Goal: Information Seeking & Learning: Learn about a topic

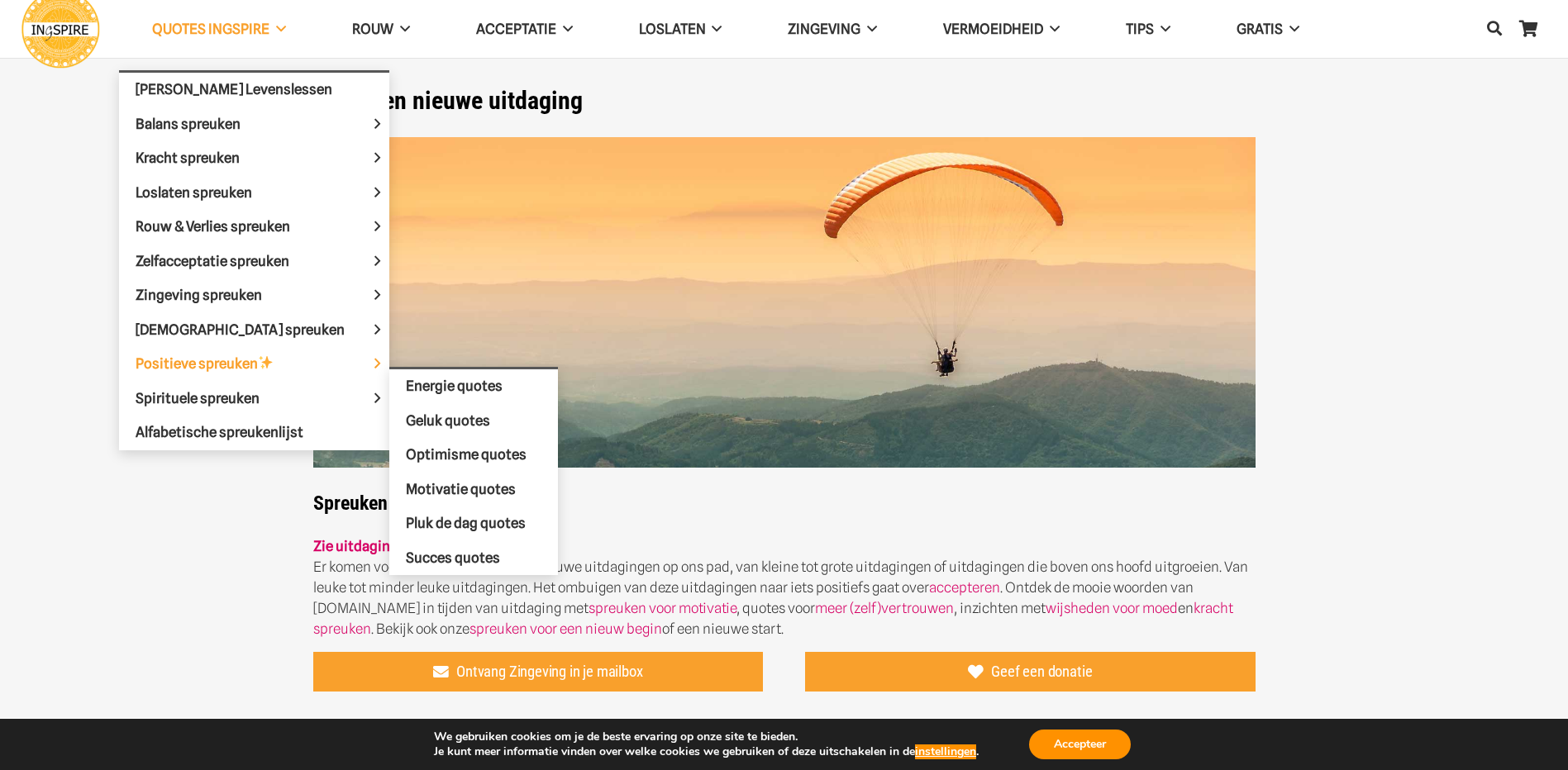
click at [215, 362] on span "Positieve spreuken" at bounding box center [218, 363] width 166 height 16
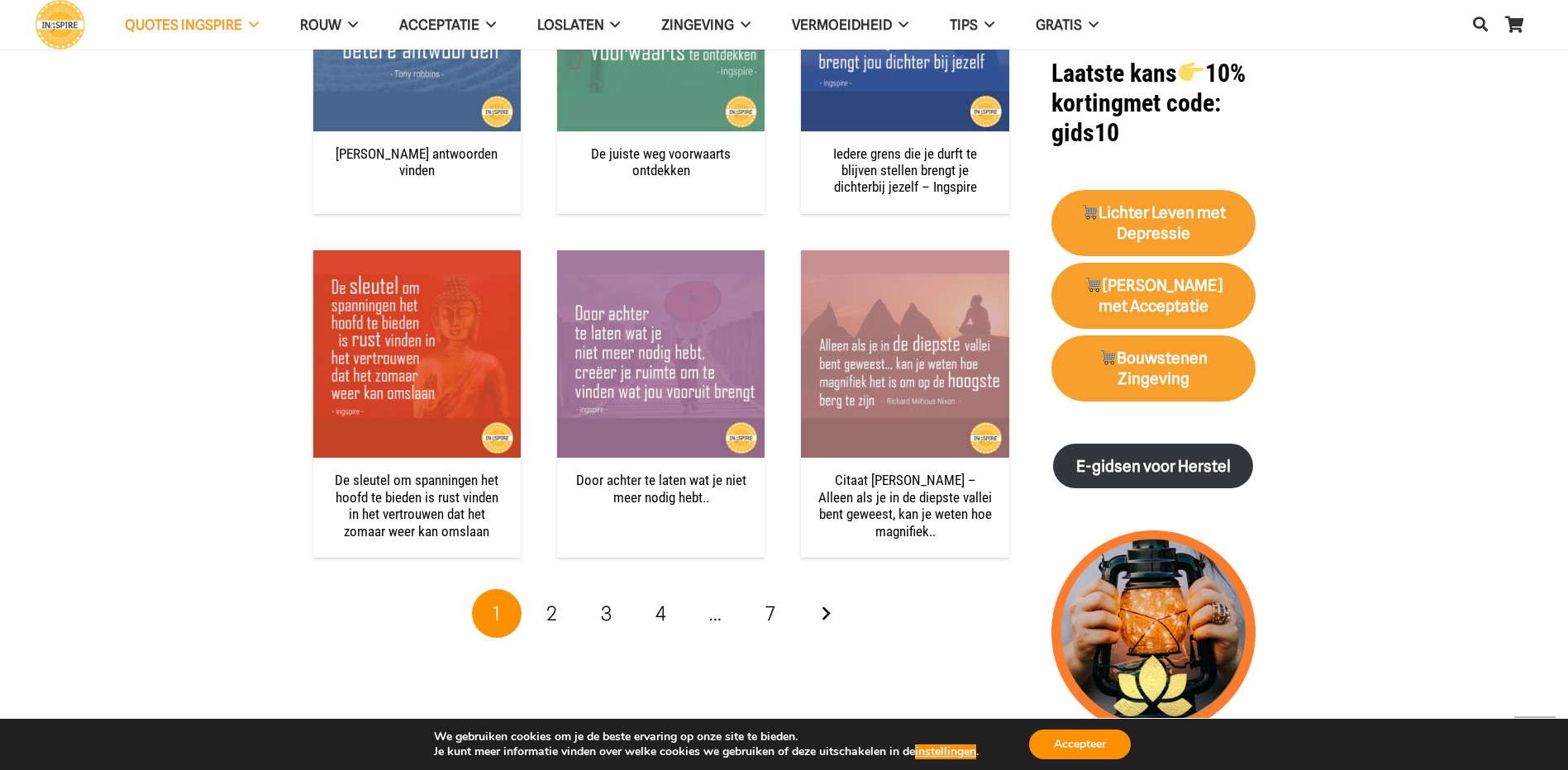
scroll to position [1818, 0]
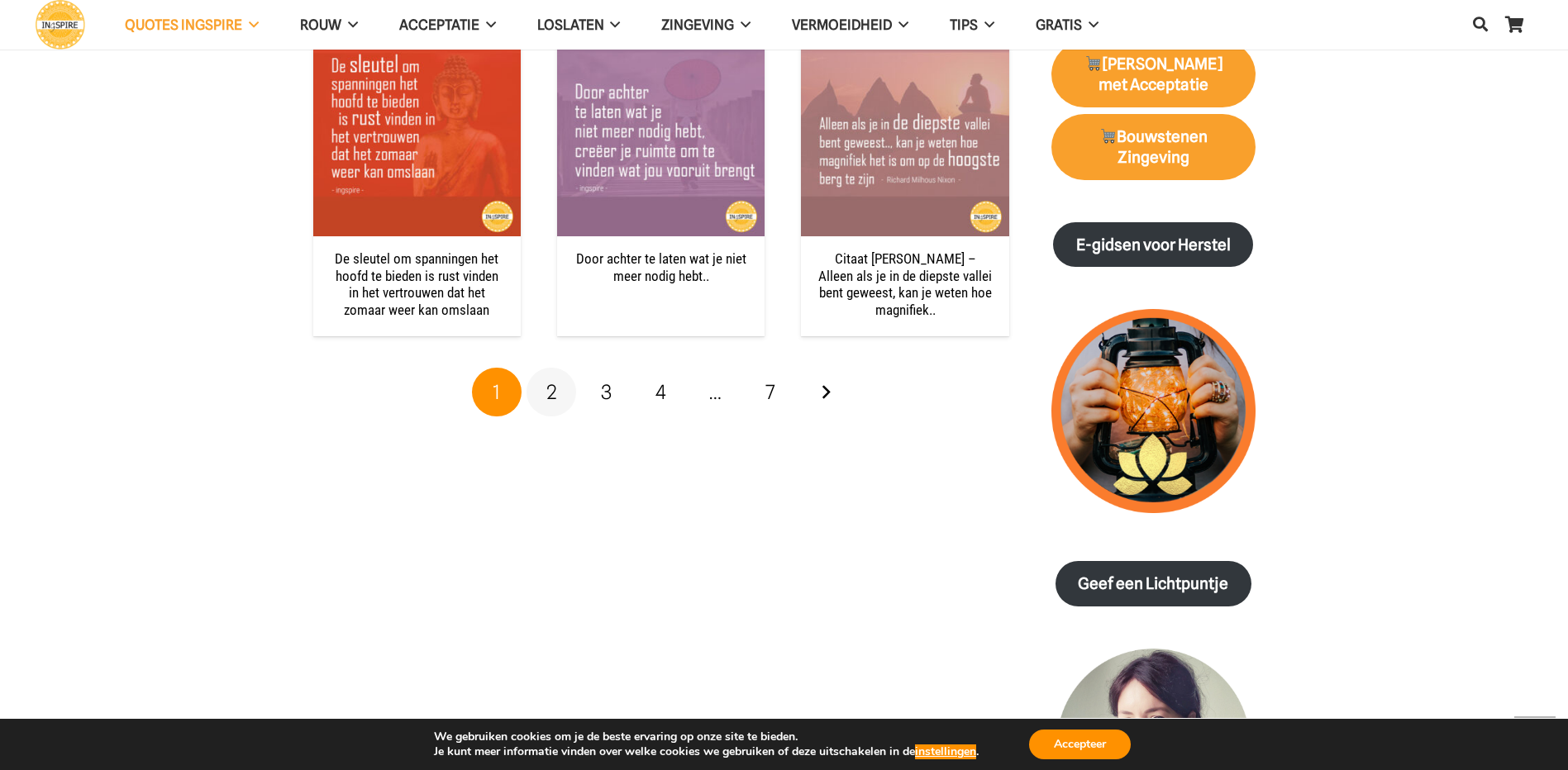
click at [554, 385] on span "2" at bounding box center [552, 392] width 11 height 24
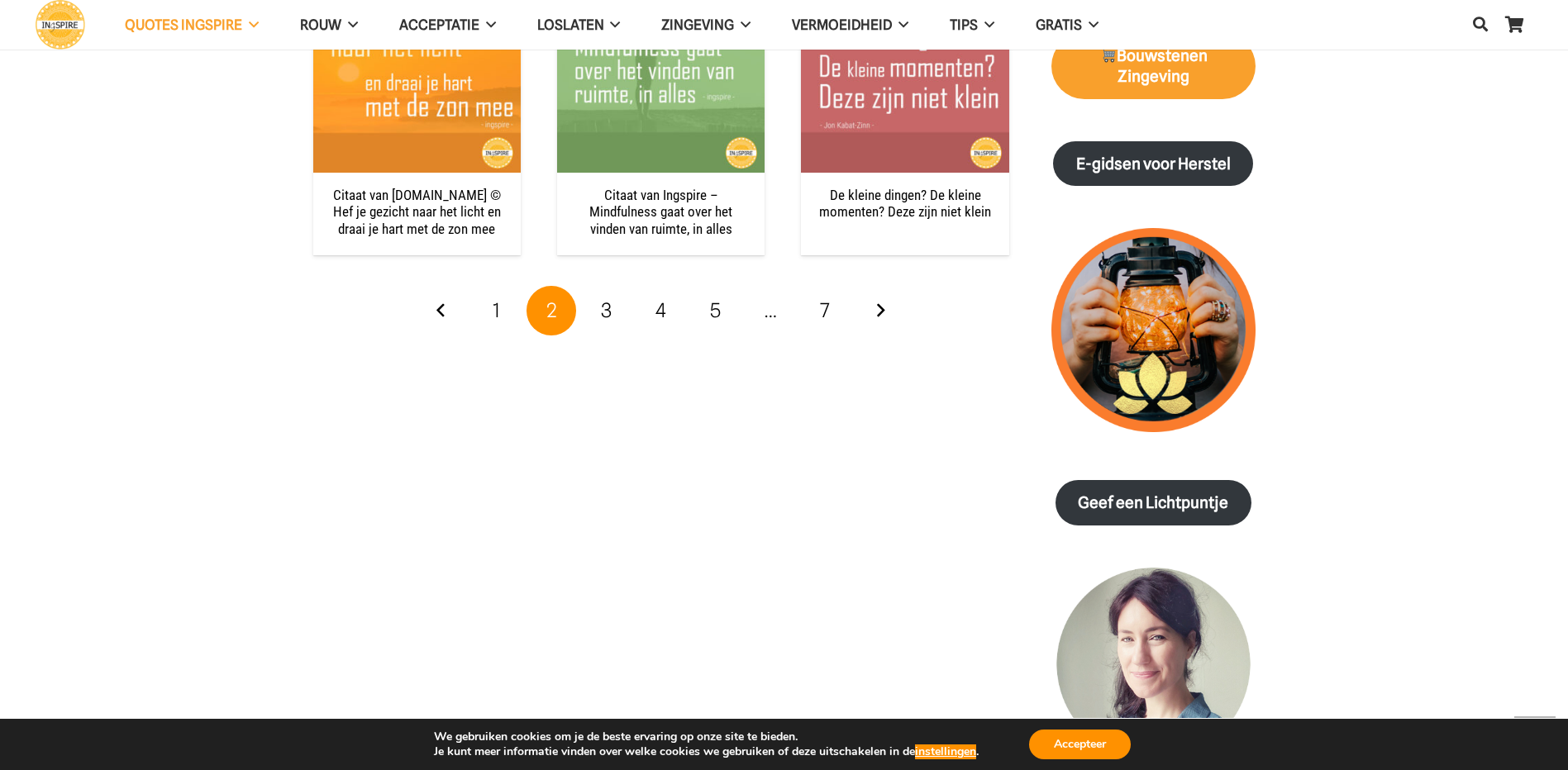
scroll to position [1900, 0]
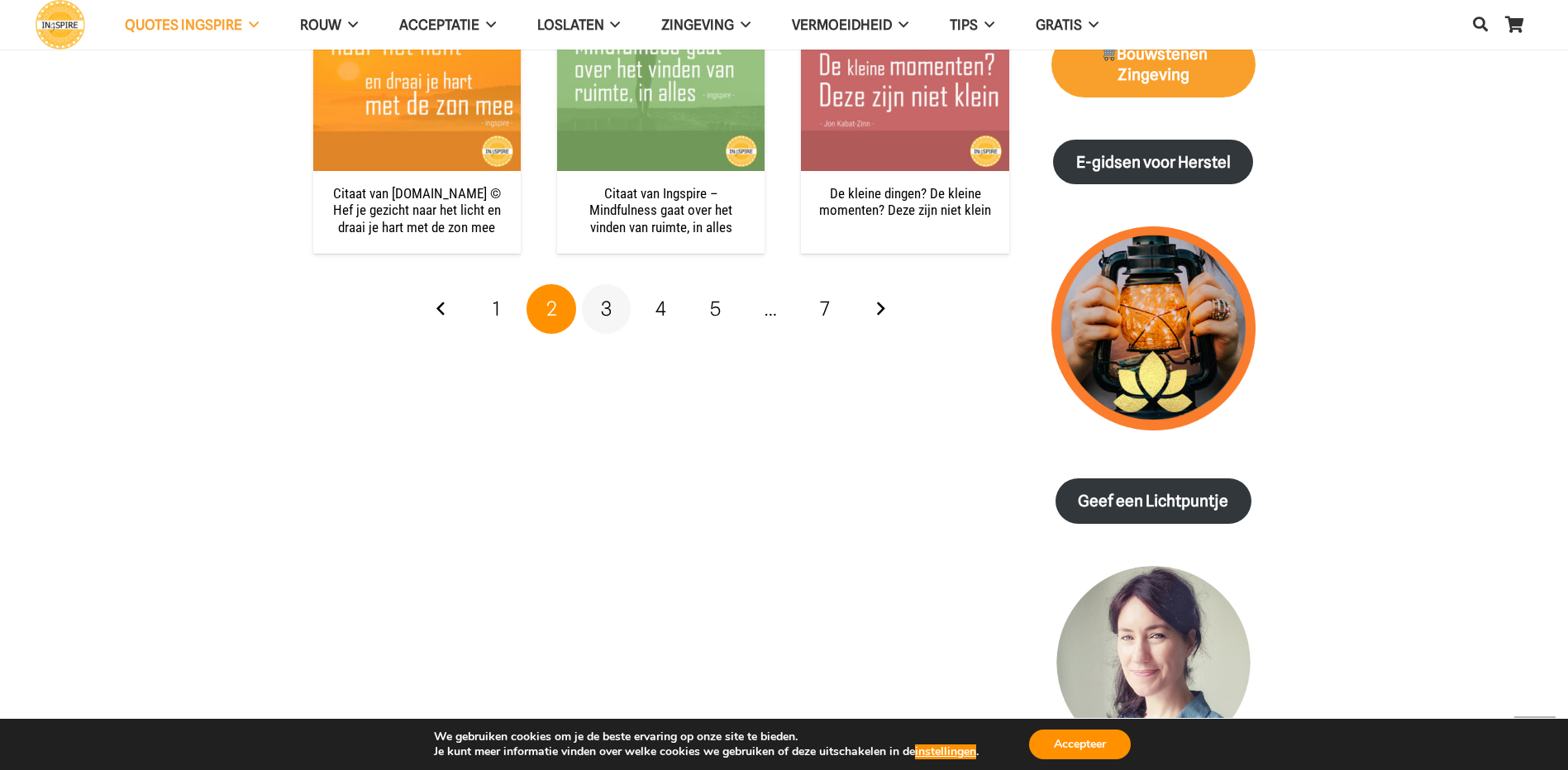
click at [607, 304] on span "3" at bounding box center [606, 308] width 11 height 24
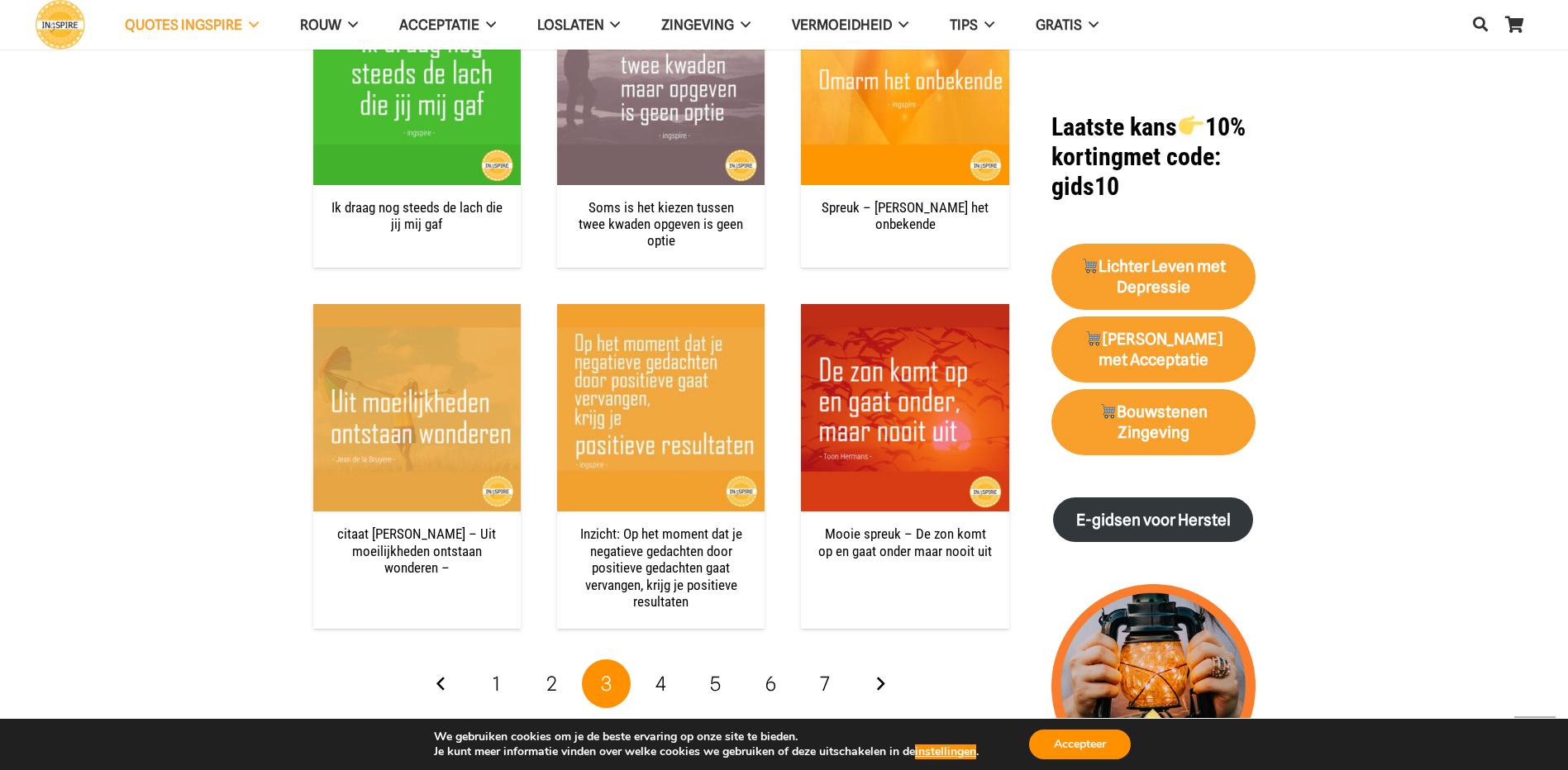
scroll to position [1735, 0]
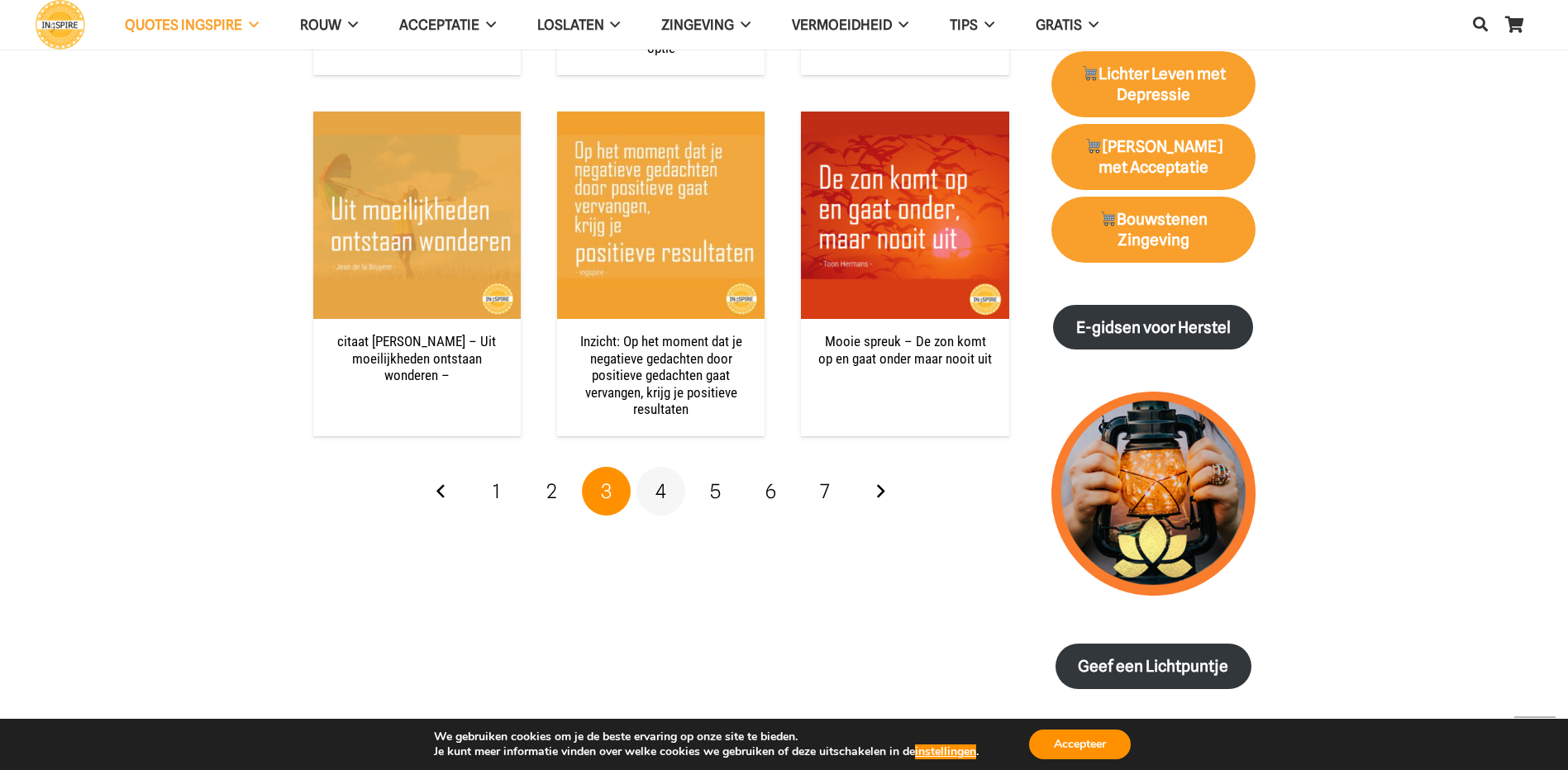
click at [665, 479] on span "4" at bounding box center [661, 491] width 11 height 24
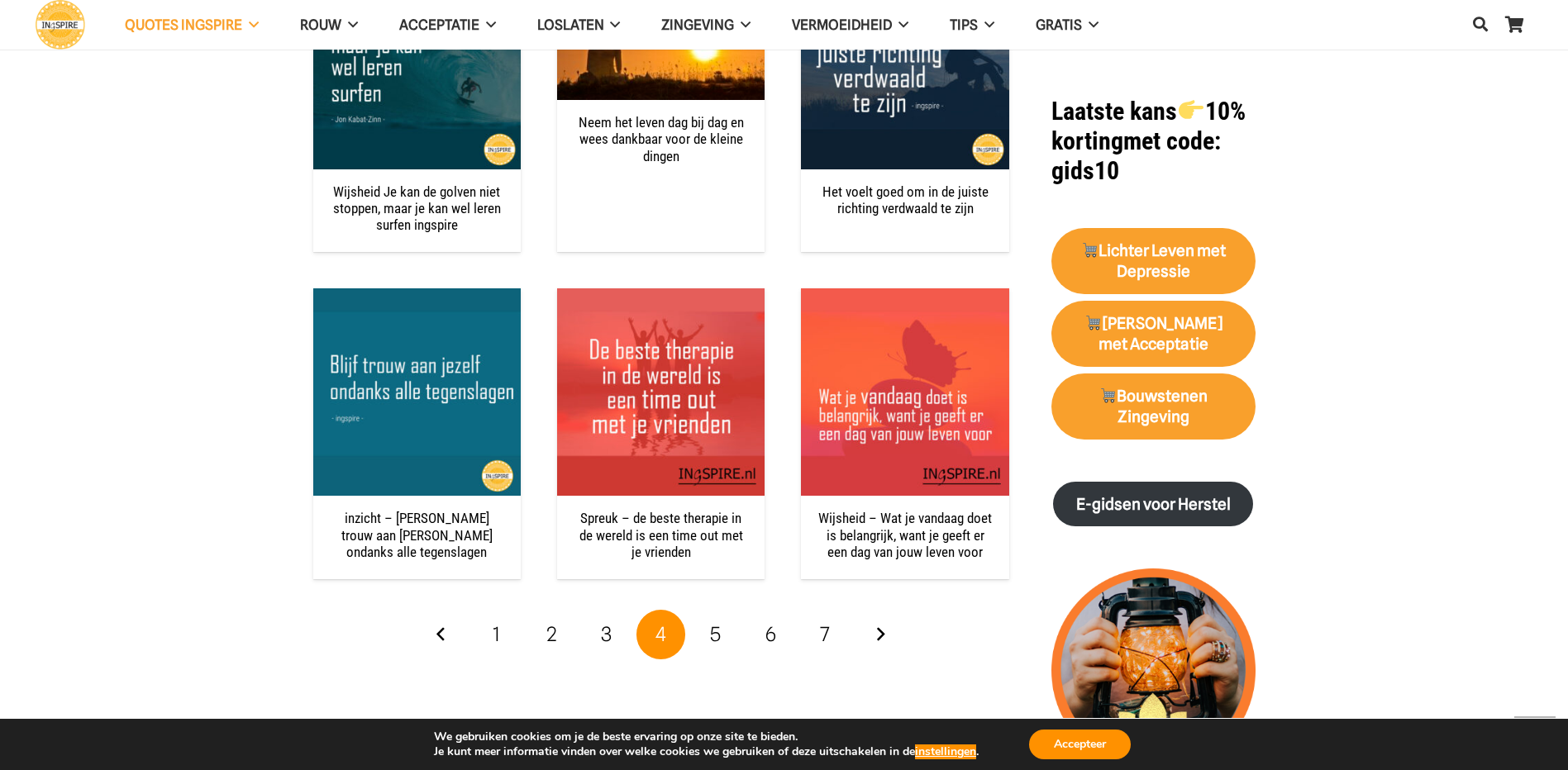
scroll to position [1652, 0]
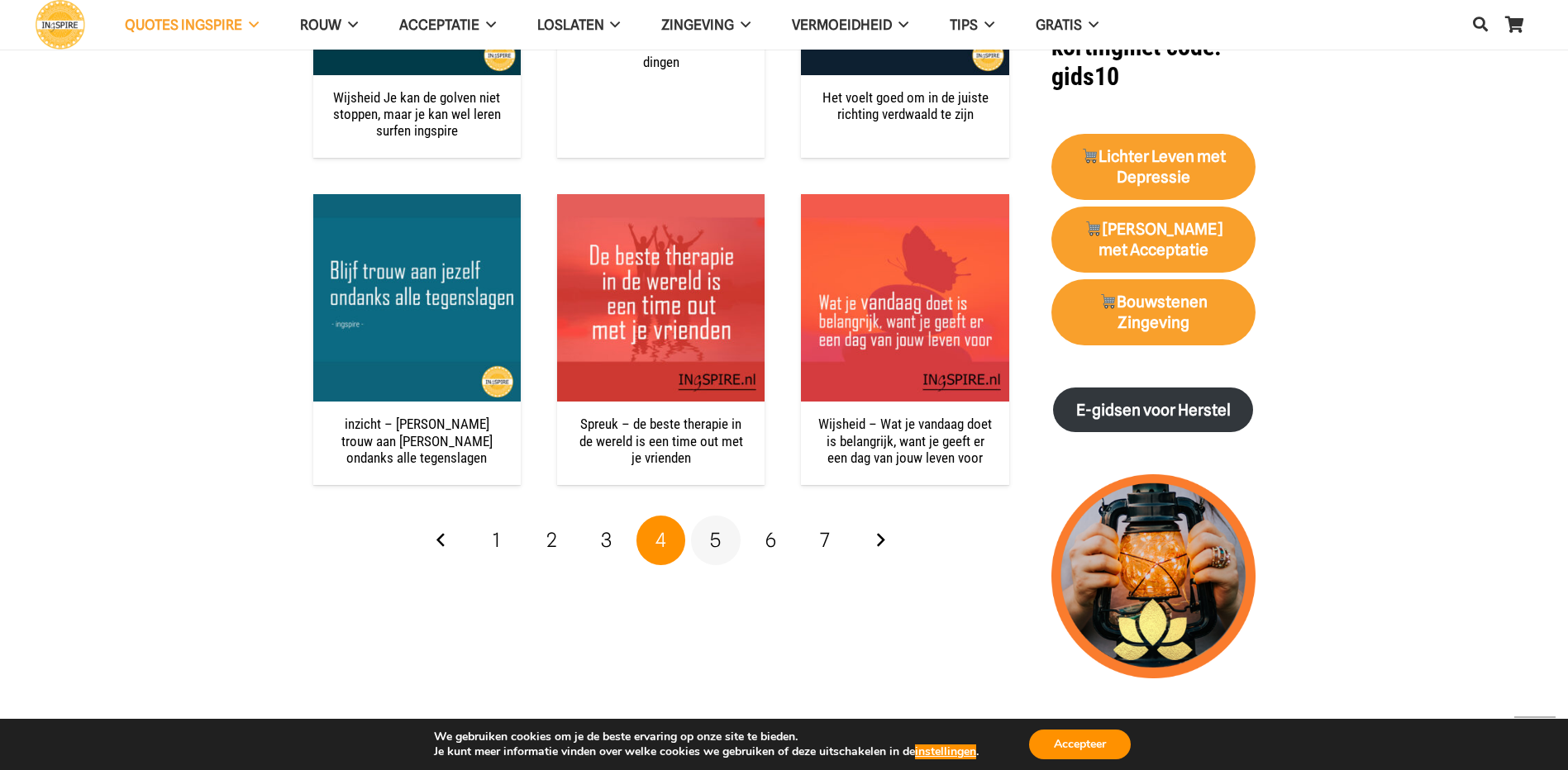
click at [722, 543] on link "5" at bounding box center [715, 540] width 50 height 50
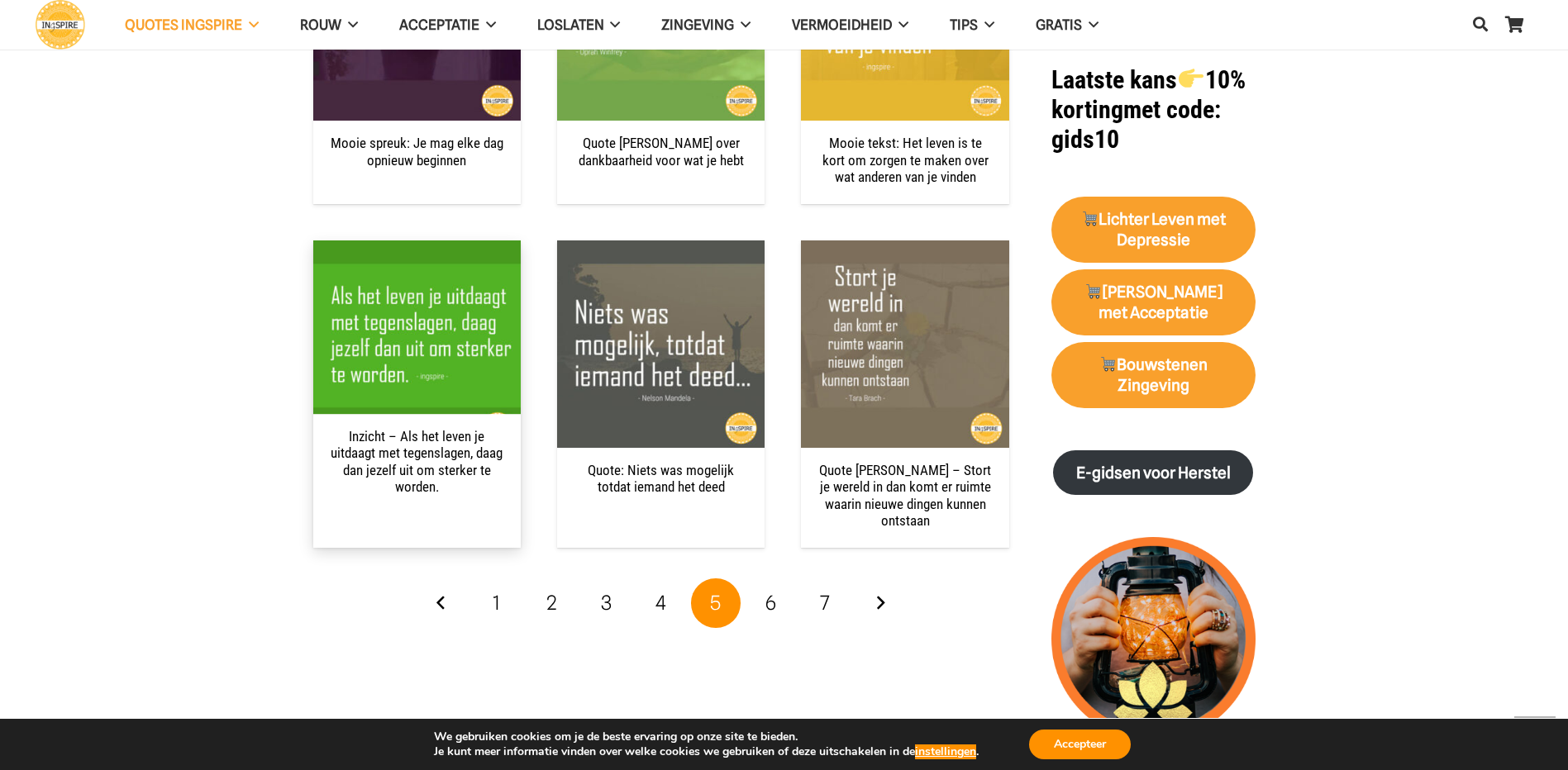
scroll to position [1487, 0]
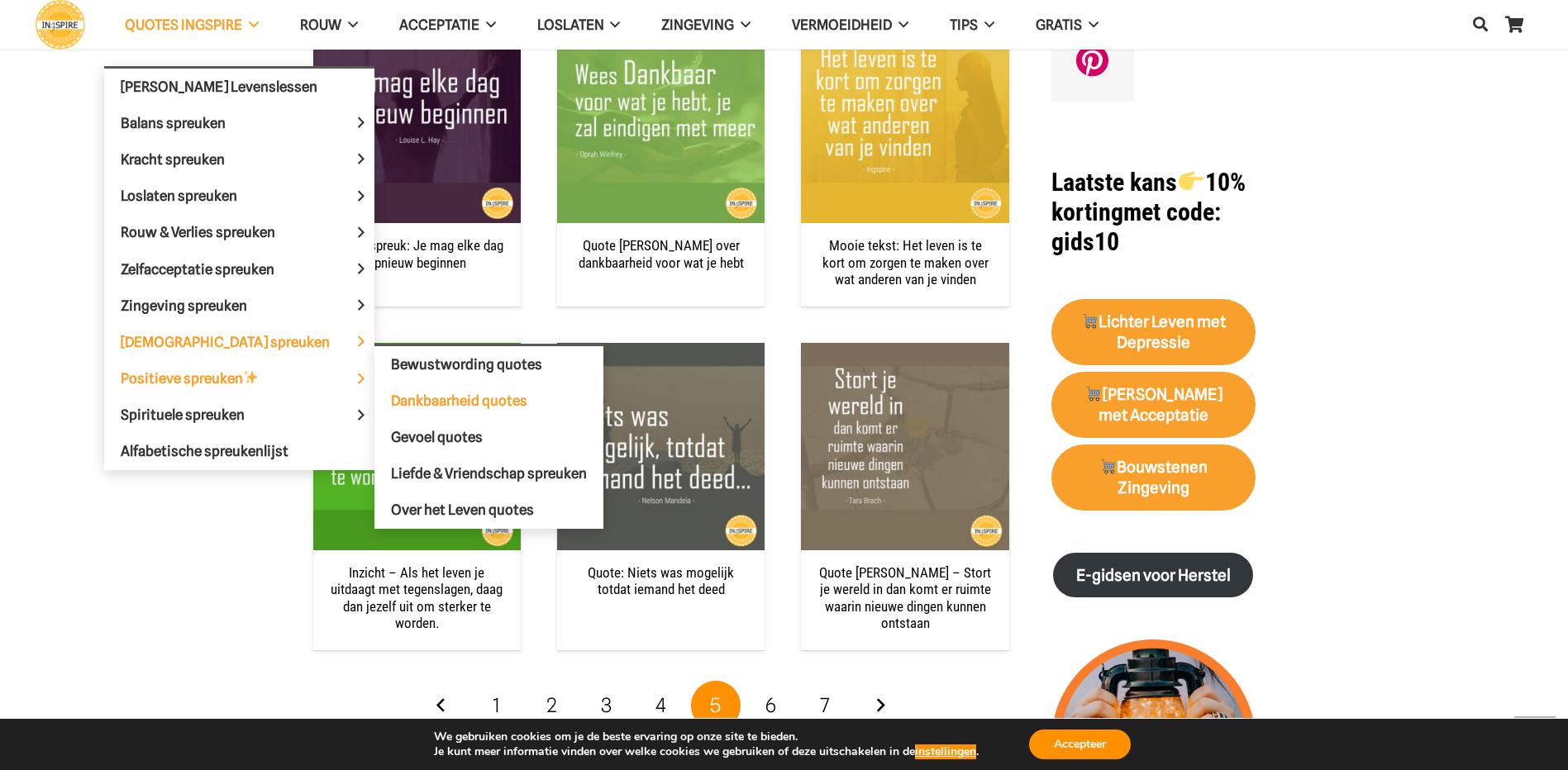
click at [441, 405] on span "Dankbaarheid quotes" at bounding box center [458, 400] width 136 height 16
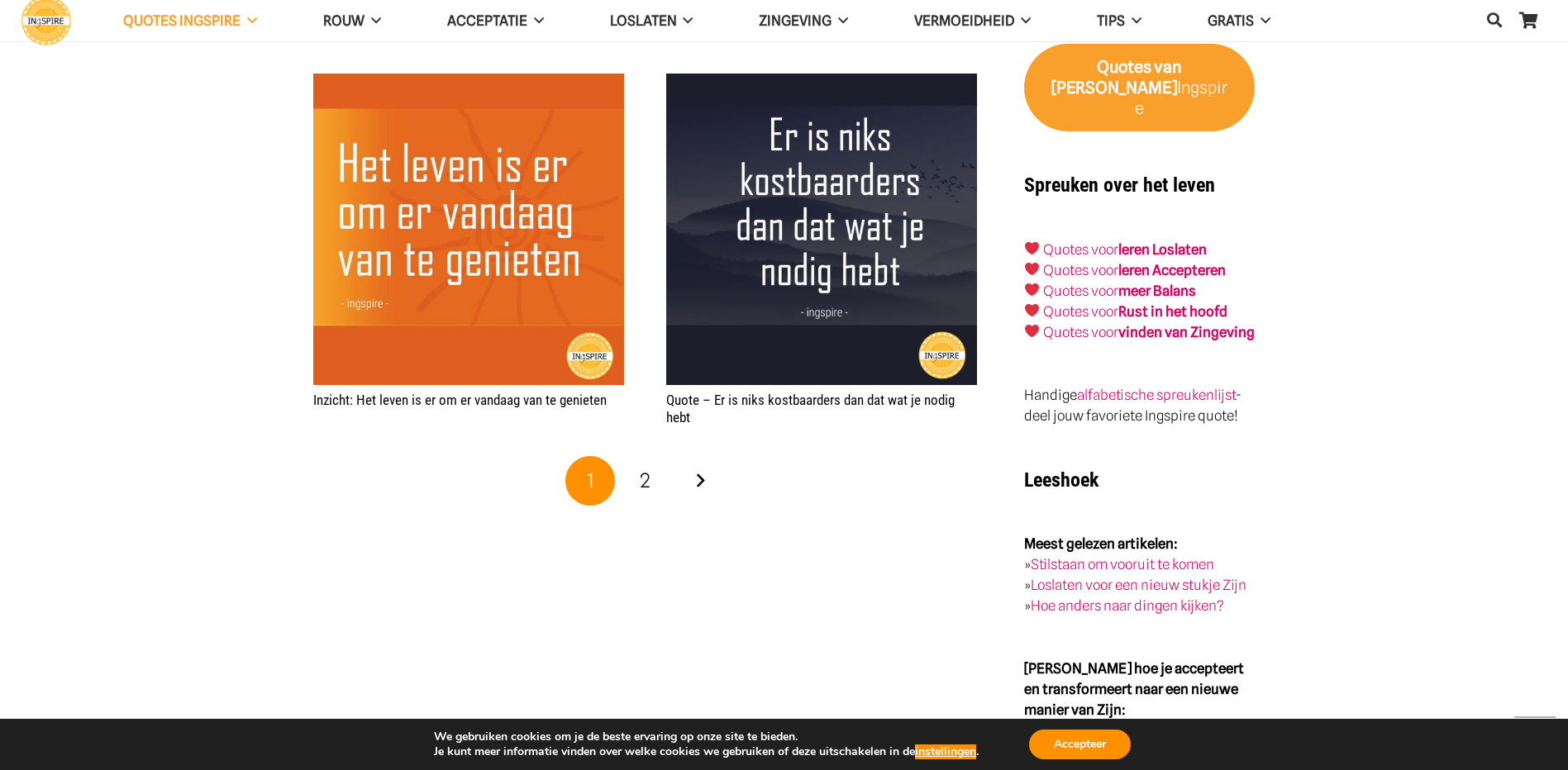
scroll to position [2644, 0]
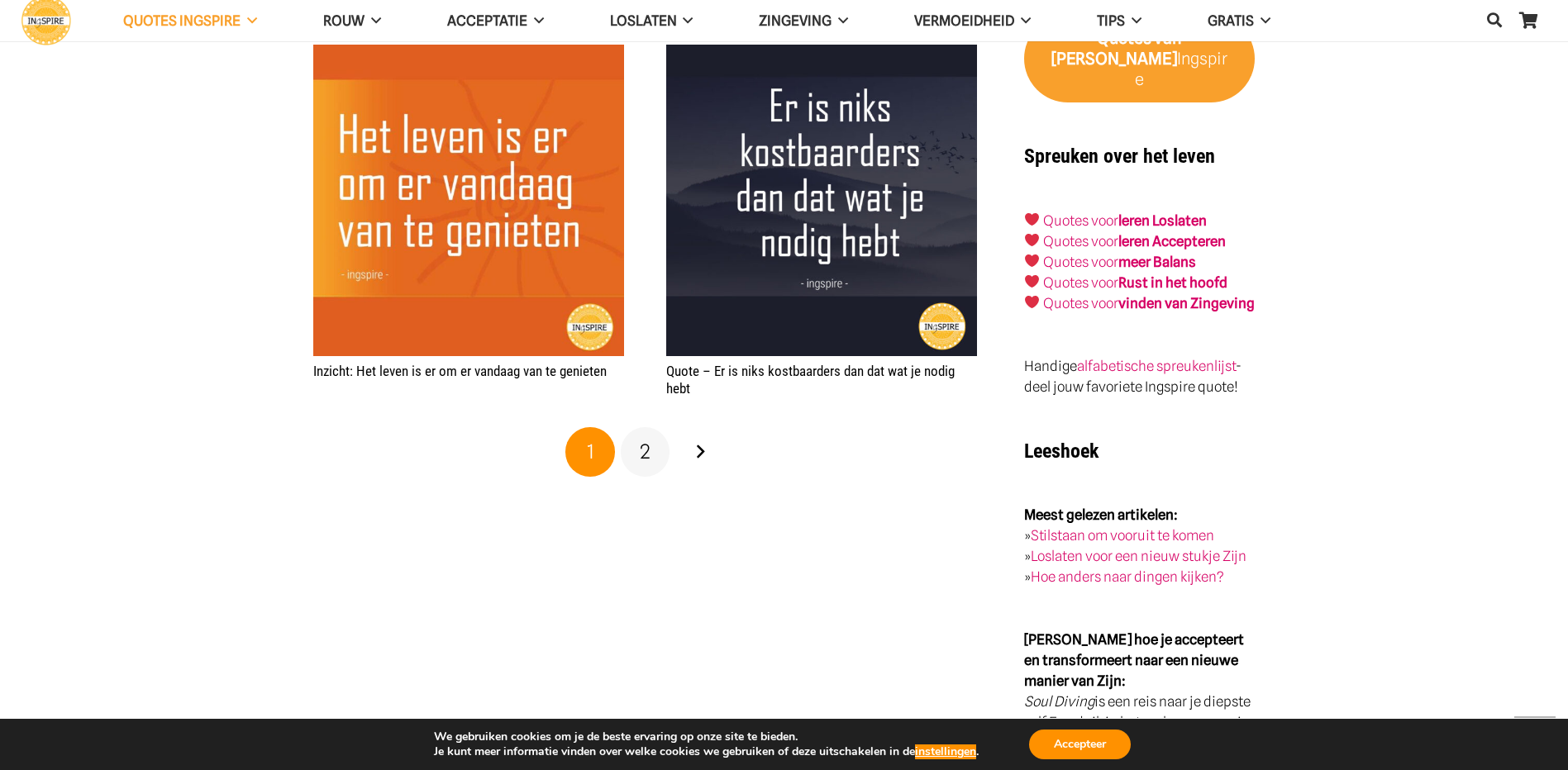
click at [643, 442] on span "2" at bounding box center [645, 451] width 11 height 24
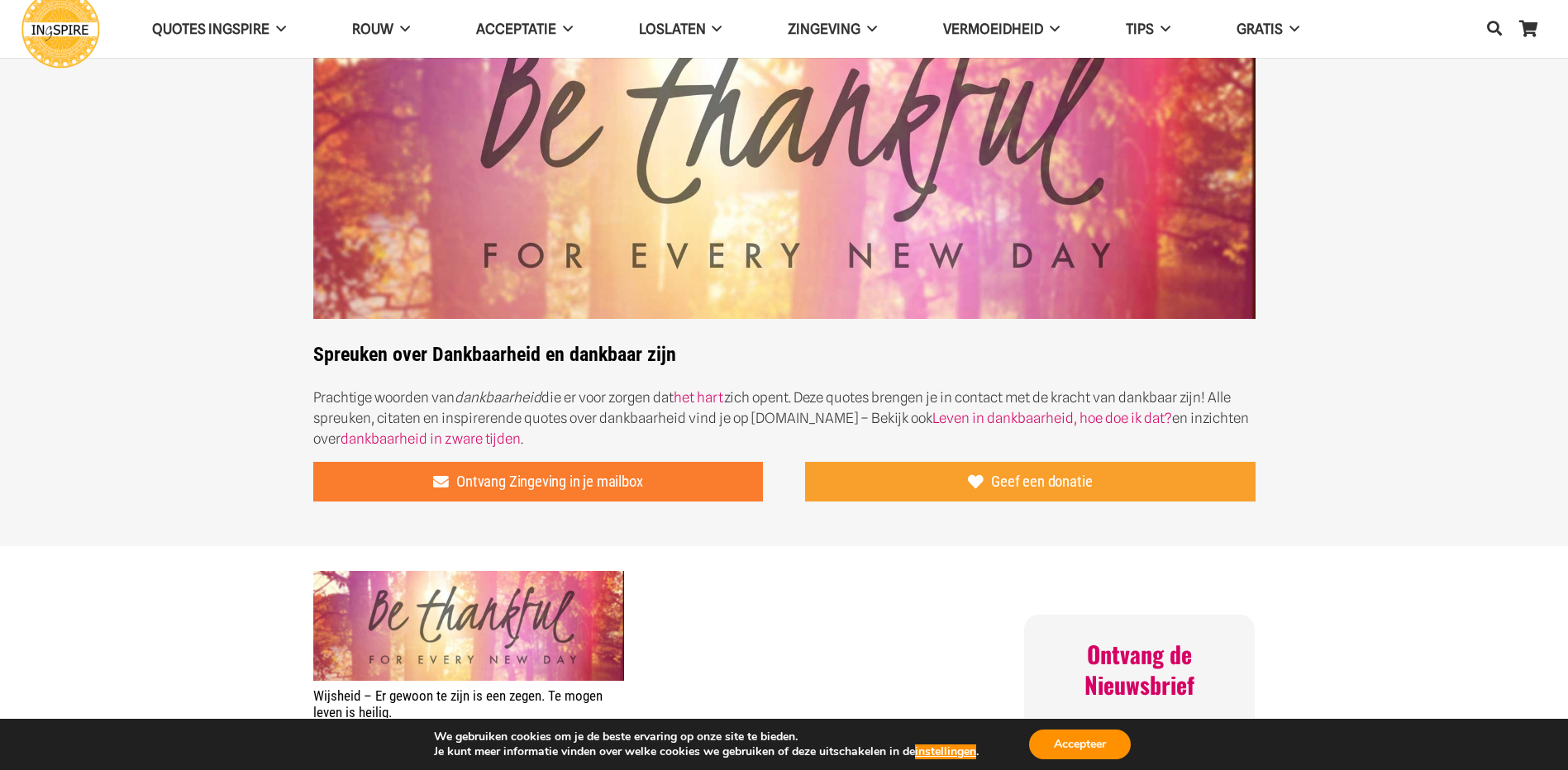
scroll to position [331, 0]
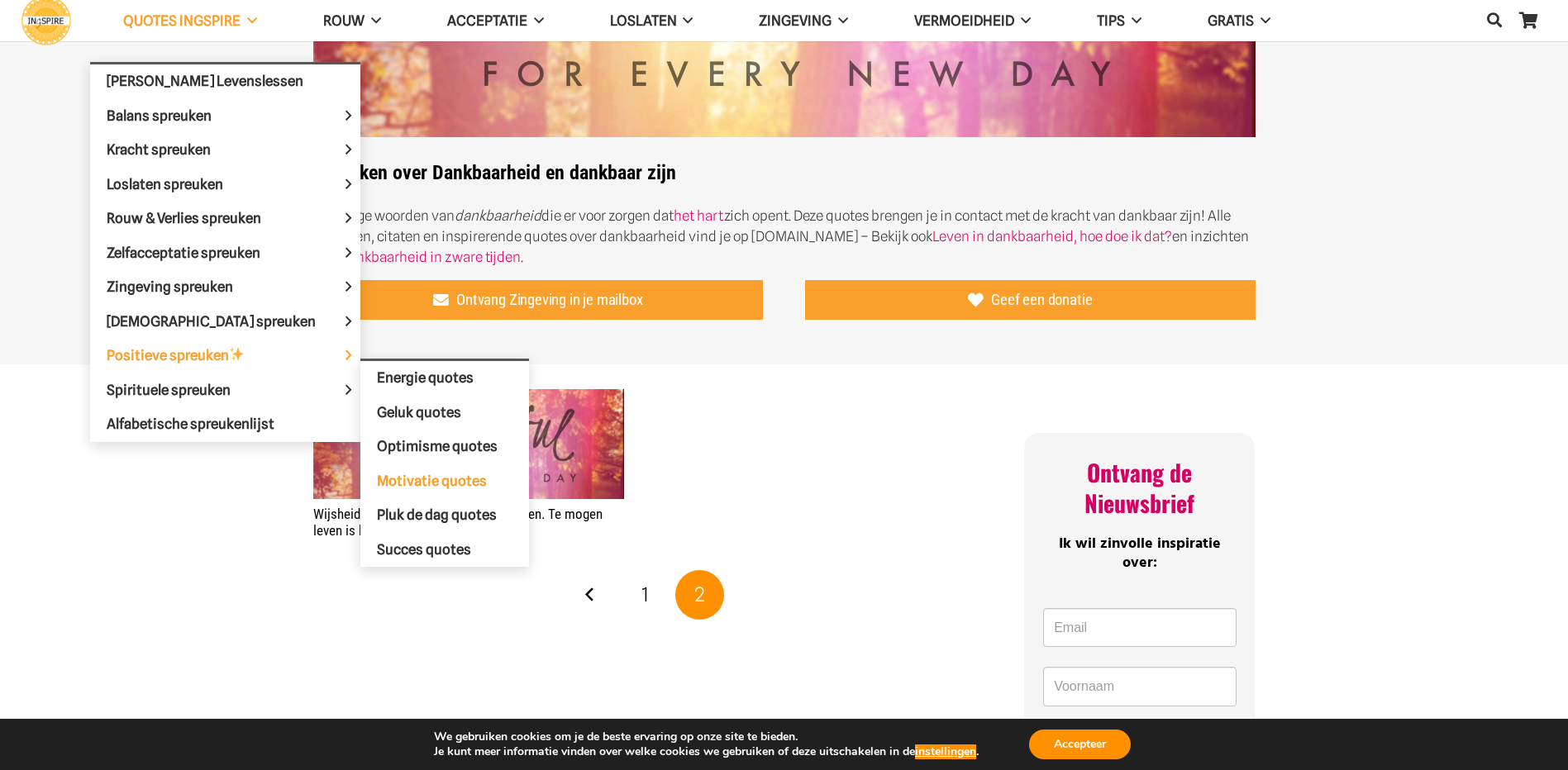
click at [413, 478] on span "Motivatie quotes" at bounding box center [432, 480] width 110 height 16
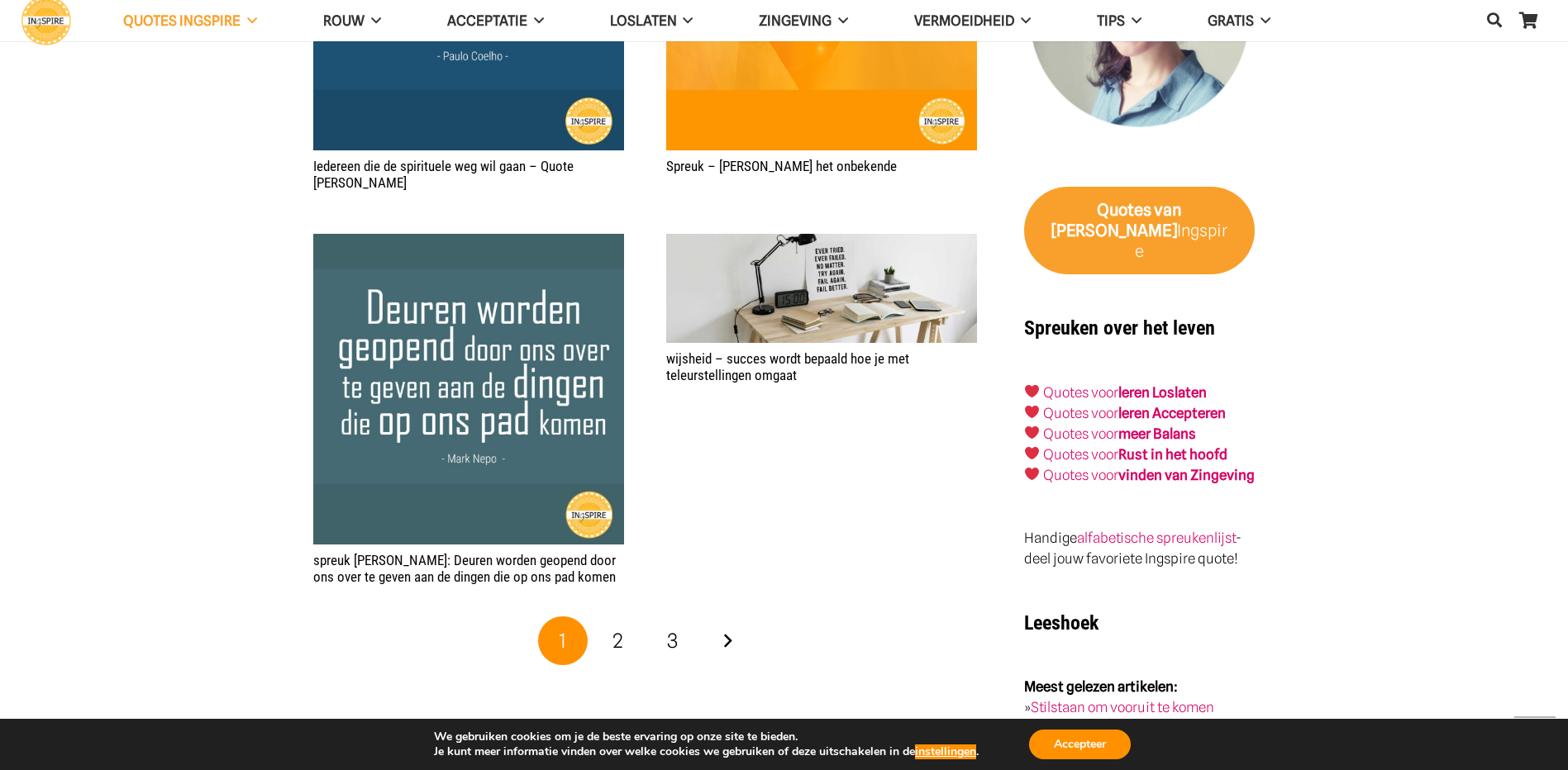
scroll to position [2479, 0]
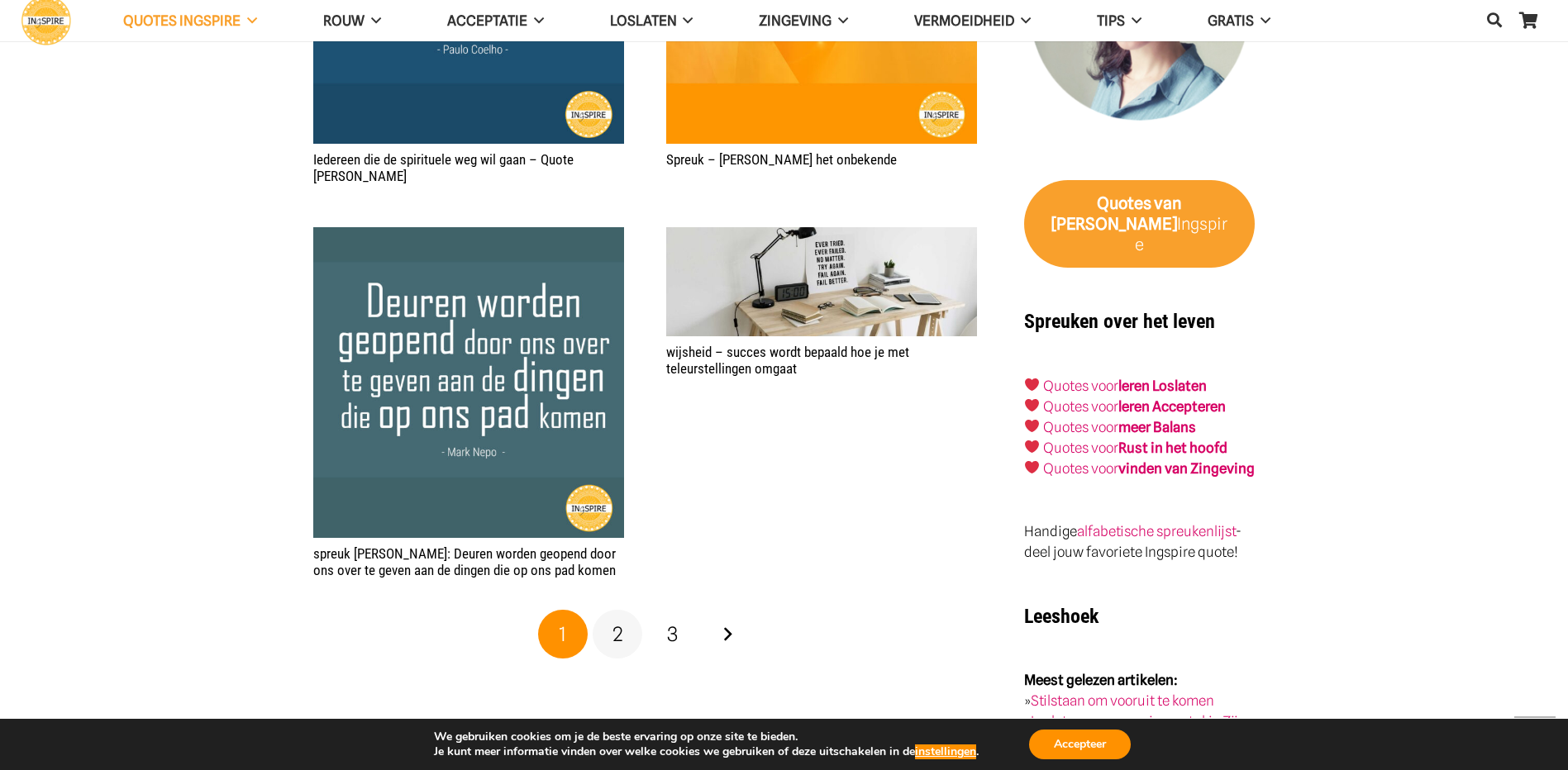
click at [624, 614] on link "2" at bounding box center [618, 635] width 50 height 50
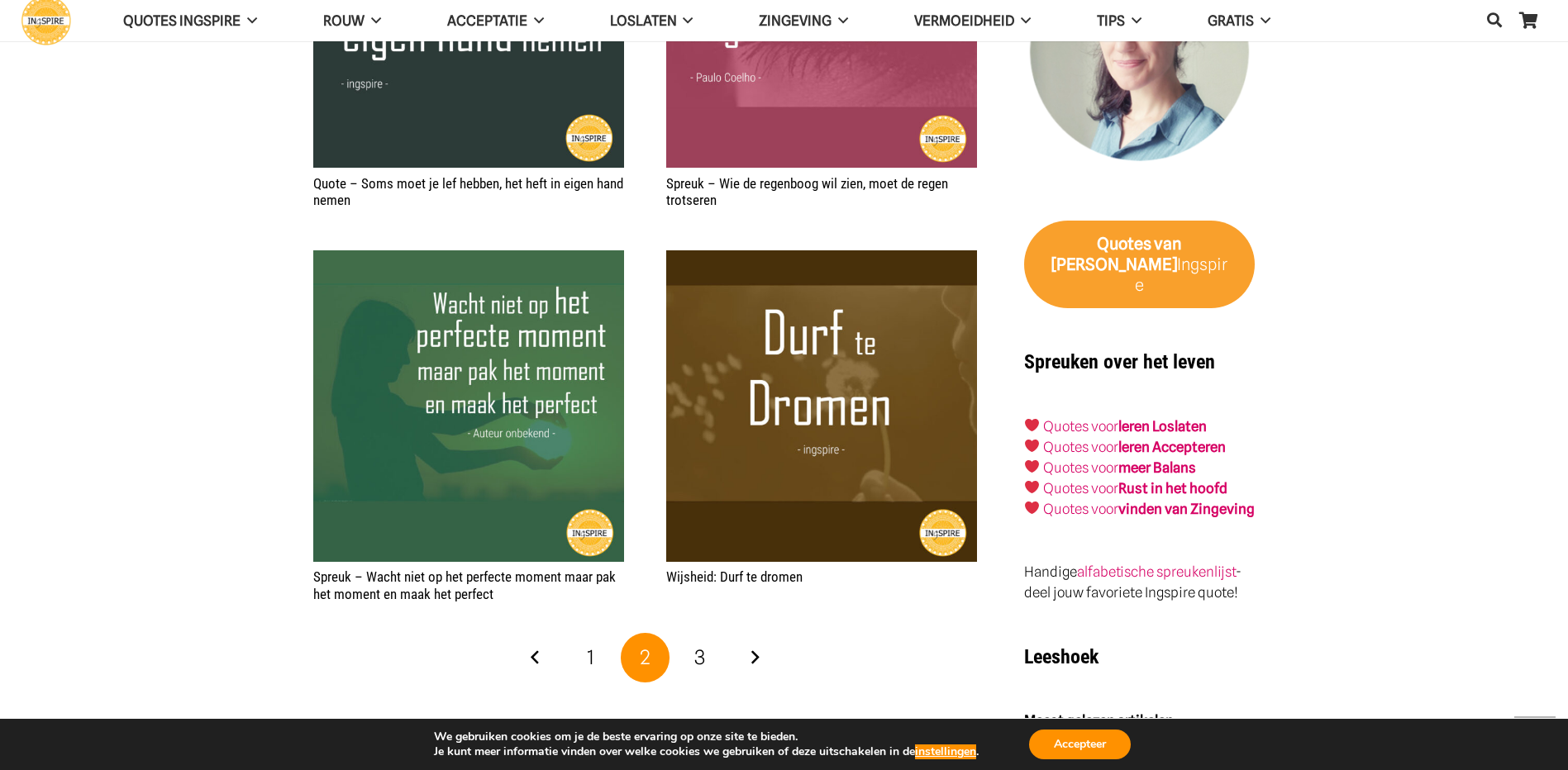
scroll to position [2479, 0]
